Goal: Task Accomplishment & Management: Use online tool/utility

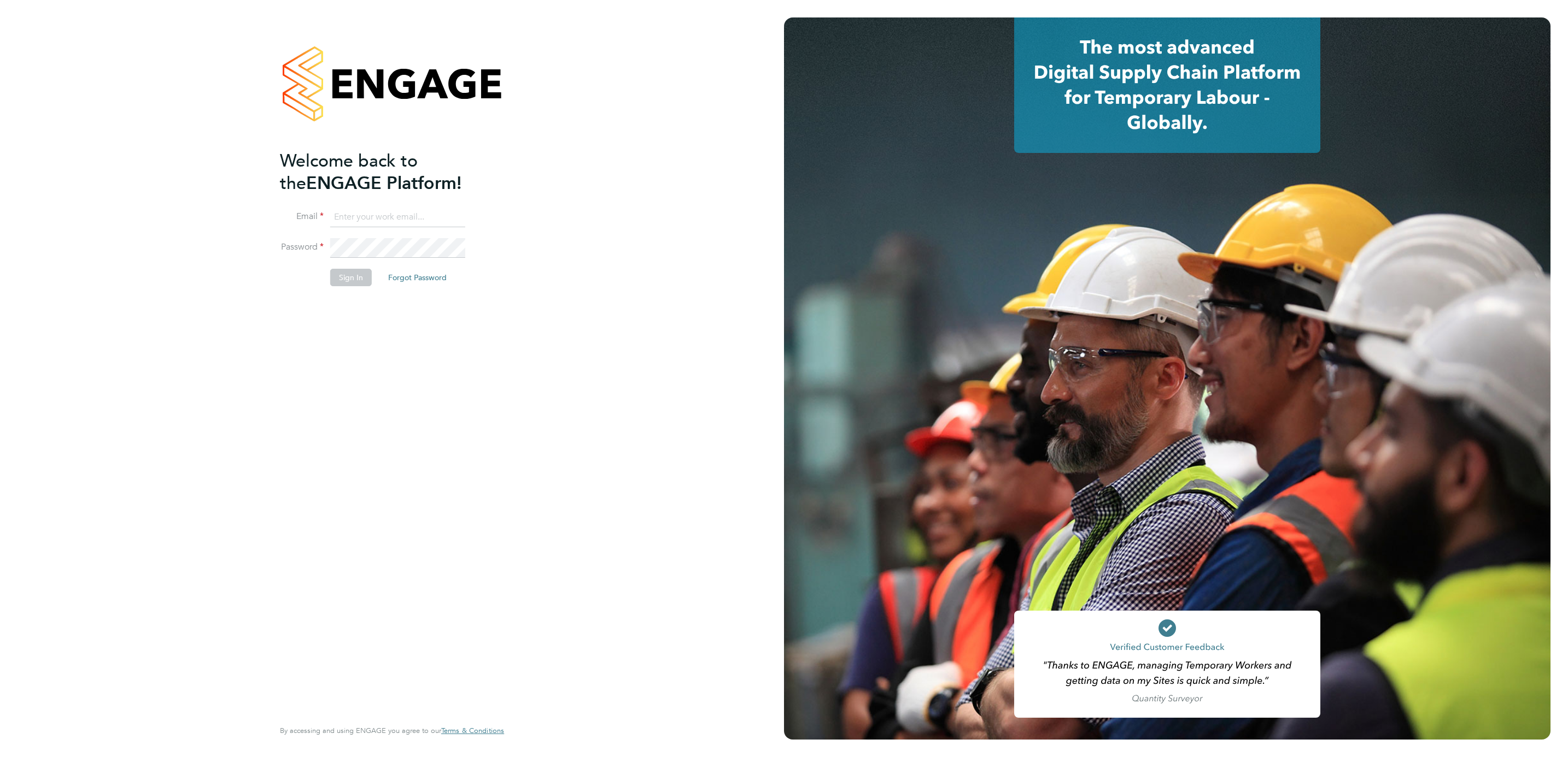
type input "Nikki.Hobden@cpplc.com"
click at [349, 282] on button "Sign In" at bounding box center [351, 277] width 42 height 17
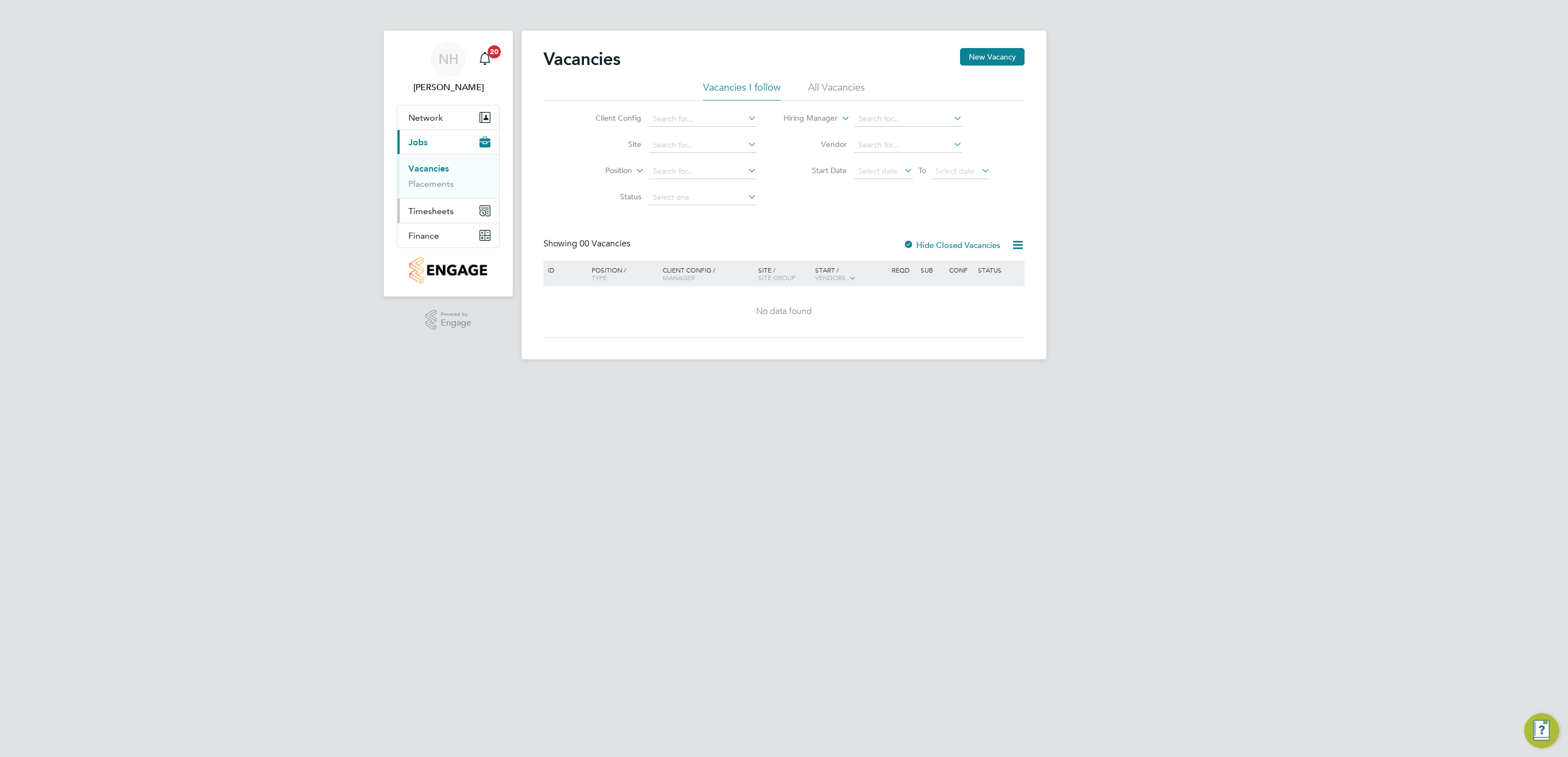
click at [436, 212] on span "Timesheets" at bounding box center [431, 211] width 46 height 11
click at [436, 194] on link "Timesheets" at bounding box center [431, 193] width 46 height 11
